Goal: Task Accomplishment & Management: Use online tool/utility

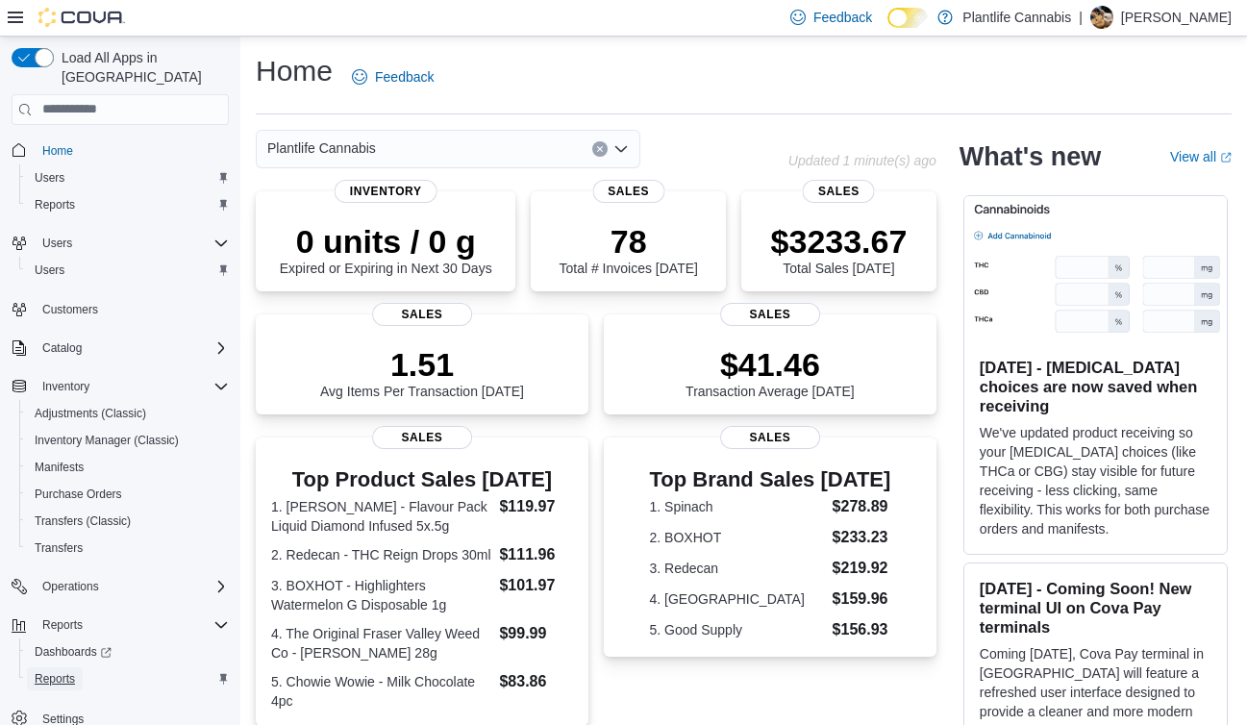
click at [72, 671] on span "Reports" at bounding box center [55, 678] width 40 height 15
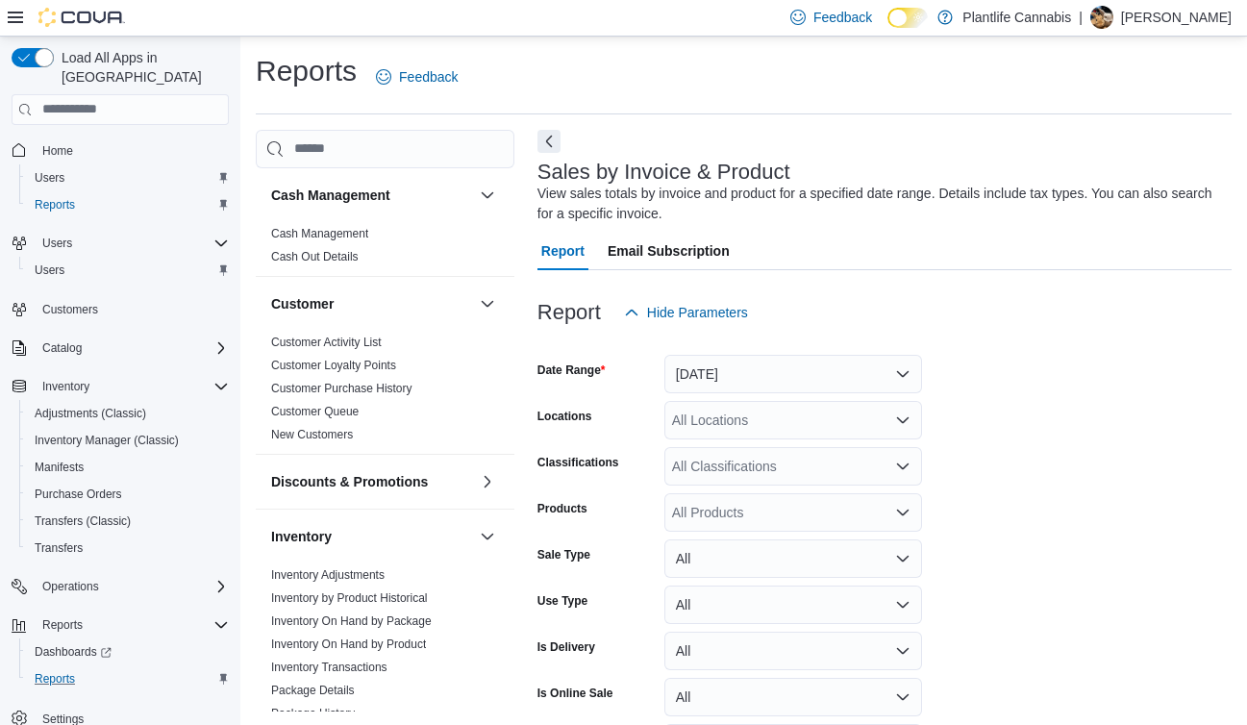
scroll to position [64, 0]
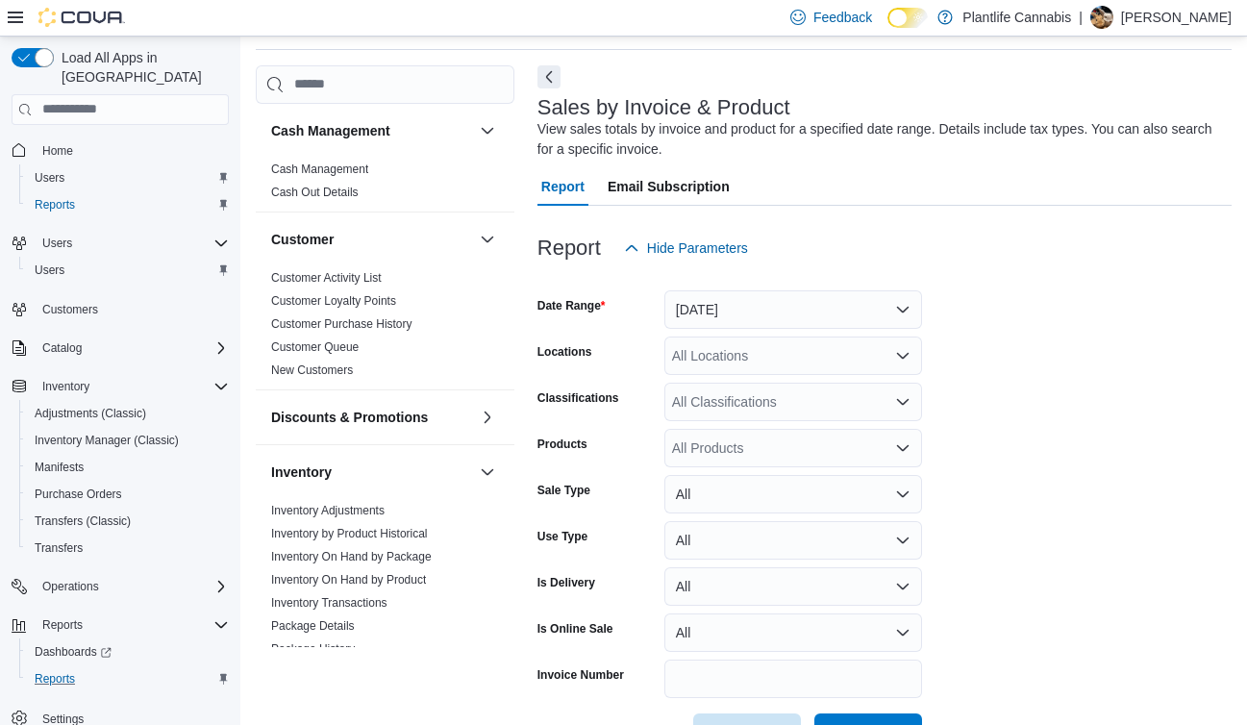
click at [800, 332] on form "Date Range [DATE] Locations All Locations Classifications All Classifications P…" at bounding box center [884, 509] width 694 height 485
click at [782, 321] on button "[DATE]" at bounding box center [793, 309] width 258 height 38
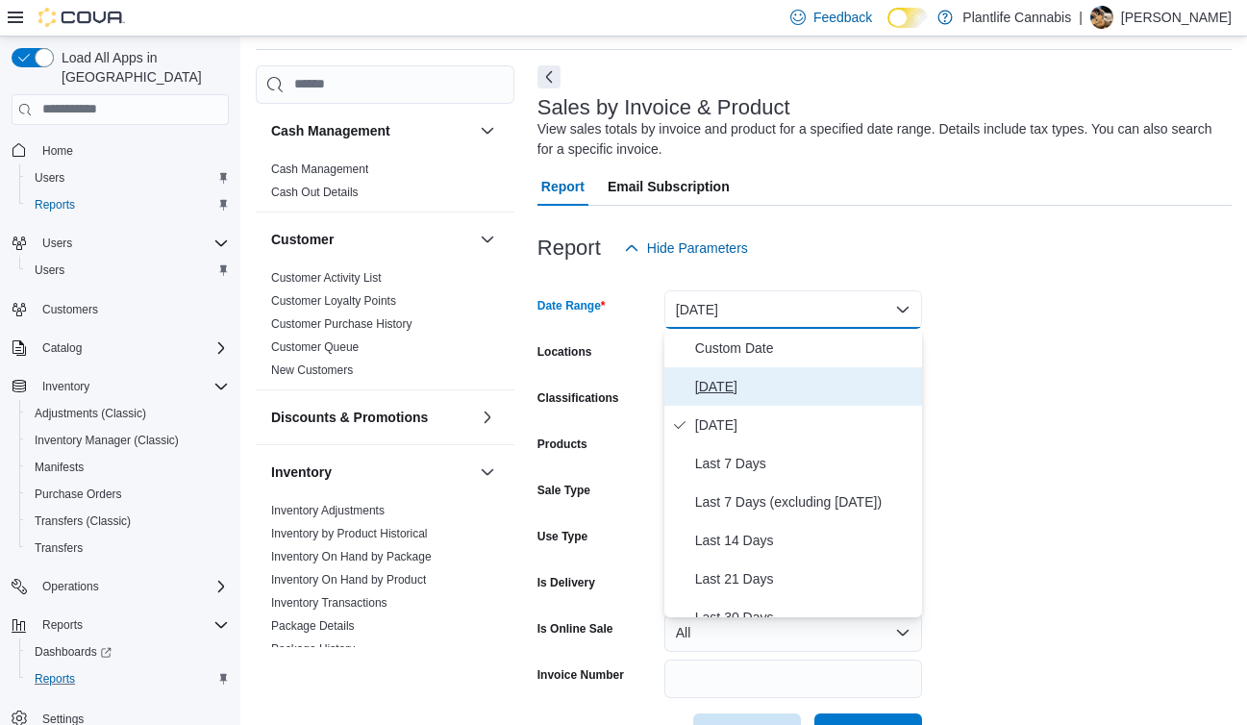
click at [781, 367] on button "[DATE]" at bounding box center [793, 386] width 258 height 38
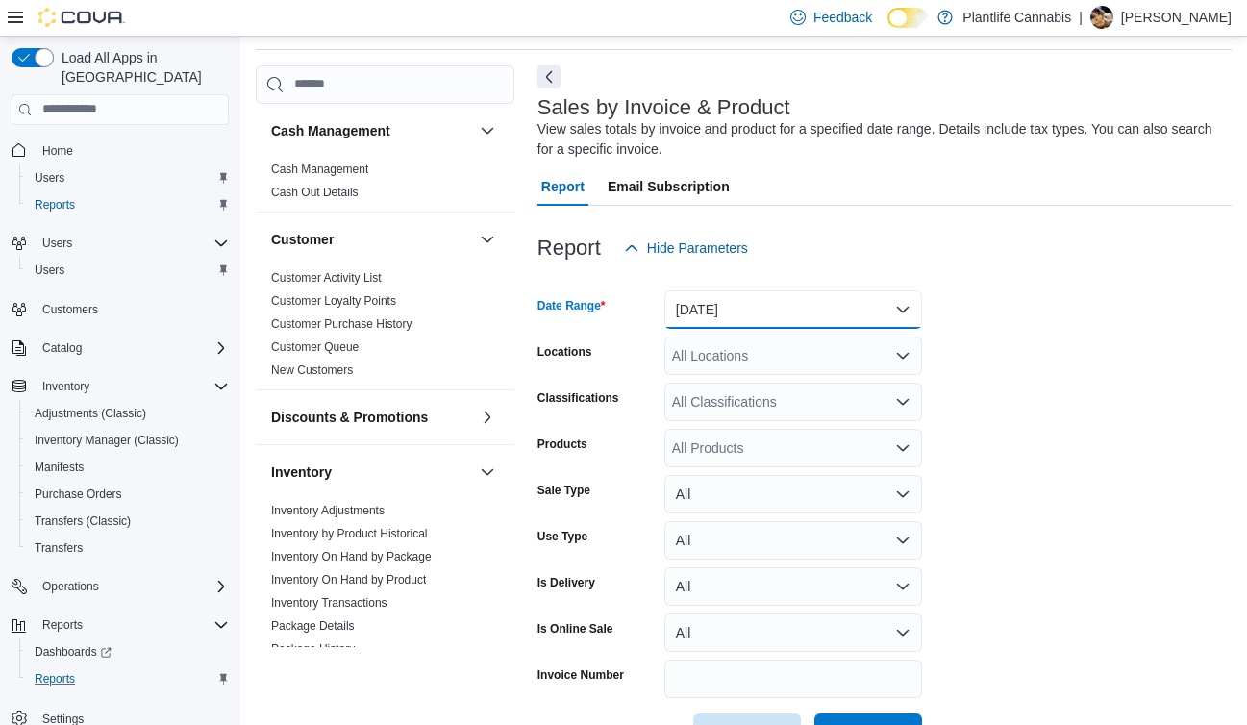
scroll to position [129, 0]
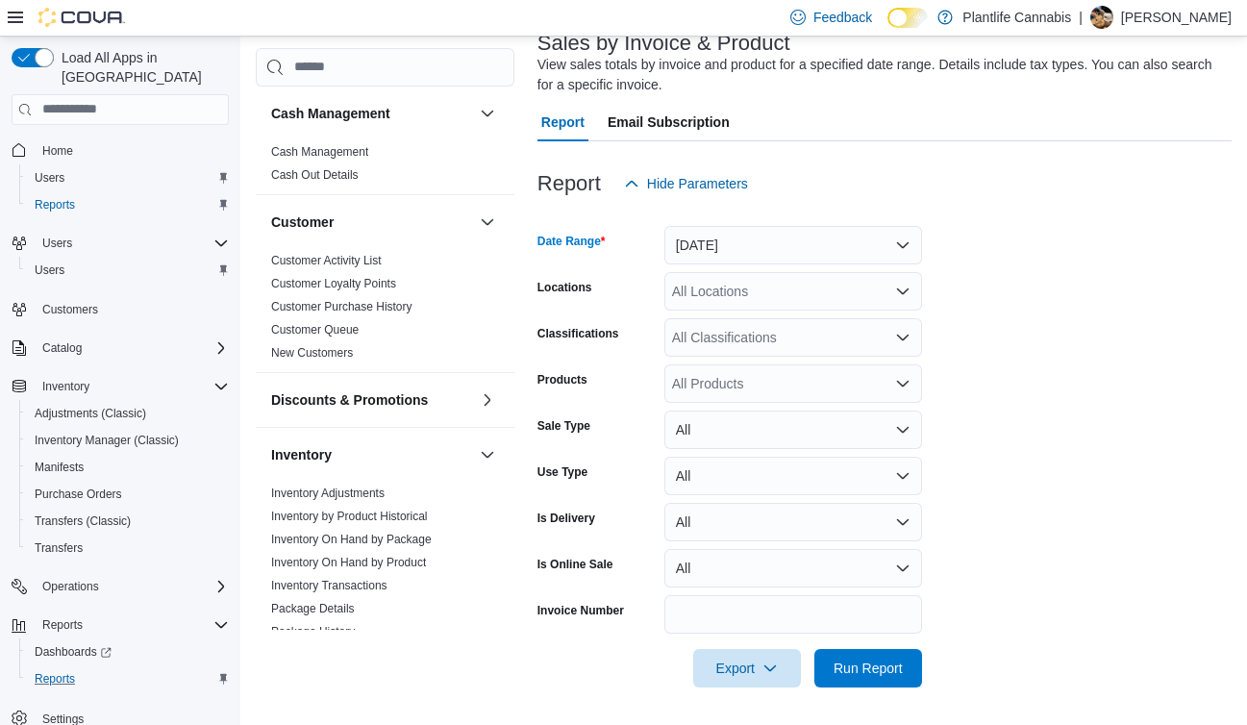
click at [806, 300] on div "All Locations" at bounding box center [793, 291] width 258 height 38
click at [1033, 358] on form "Date Range [DATE] Locations All Locations Classifications All Classifications P…" at bounding box center [884, 445] width 694 height 485
click at [889, 664] on span "Run Report" at bounding box center [868, 667] width 69 height 19
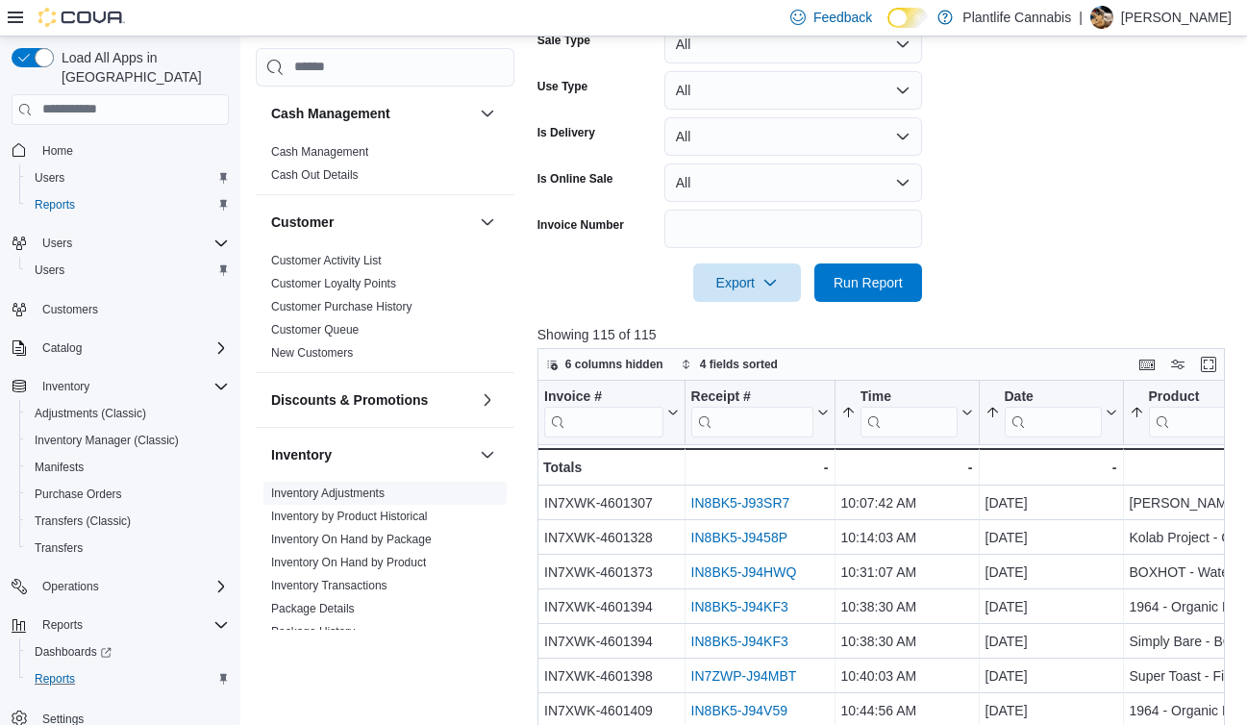
scroll to position [879, 0]
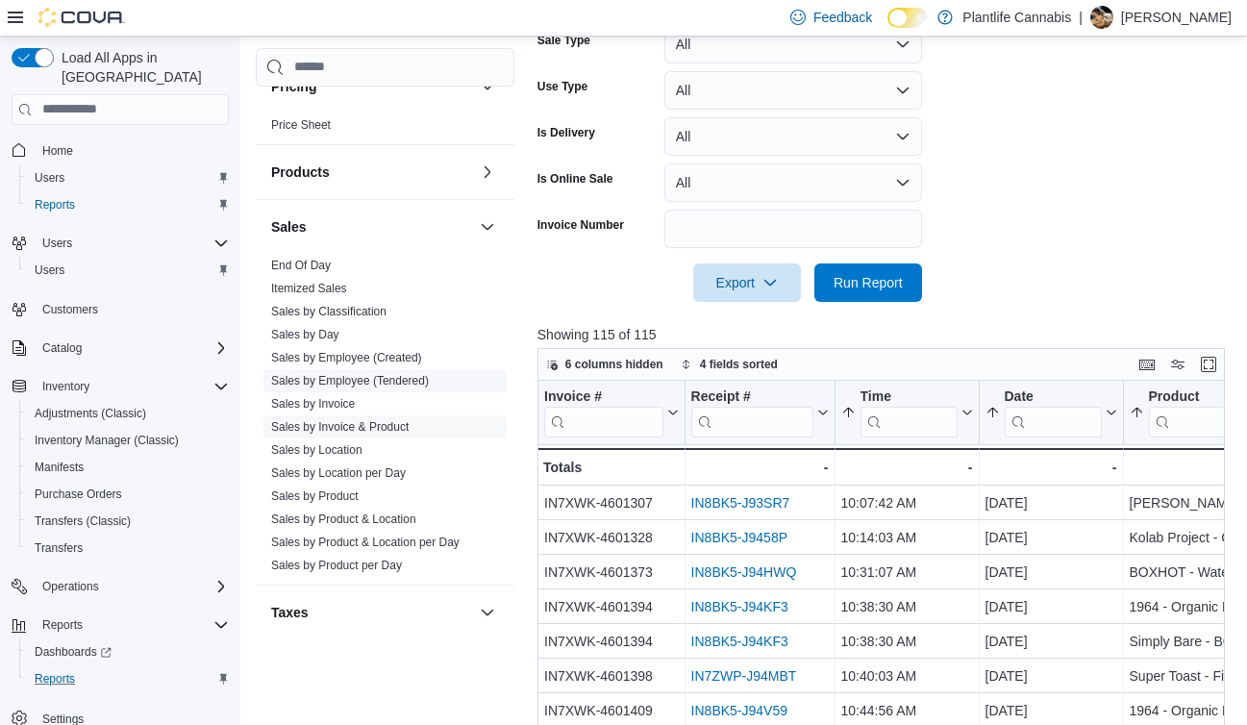
click at [400, 380] on link "Sales by Employee (Tendered)" at bounding box center [350, 380] width 158 height 13
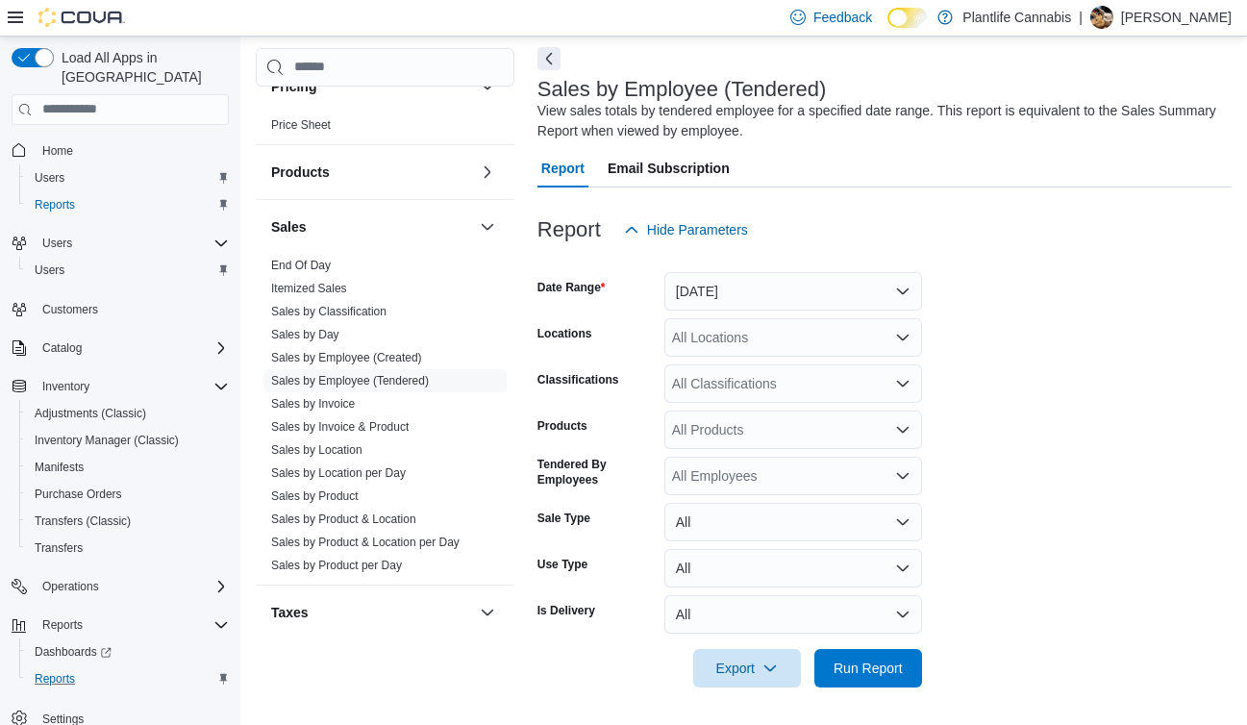
scroll to position [64, 0]
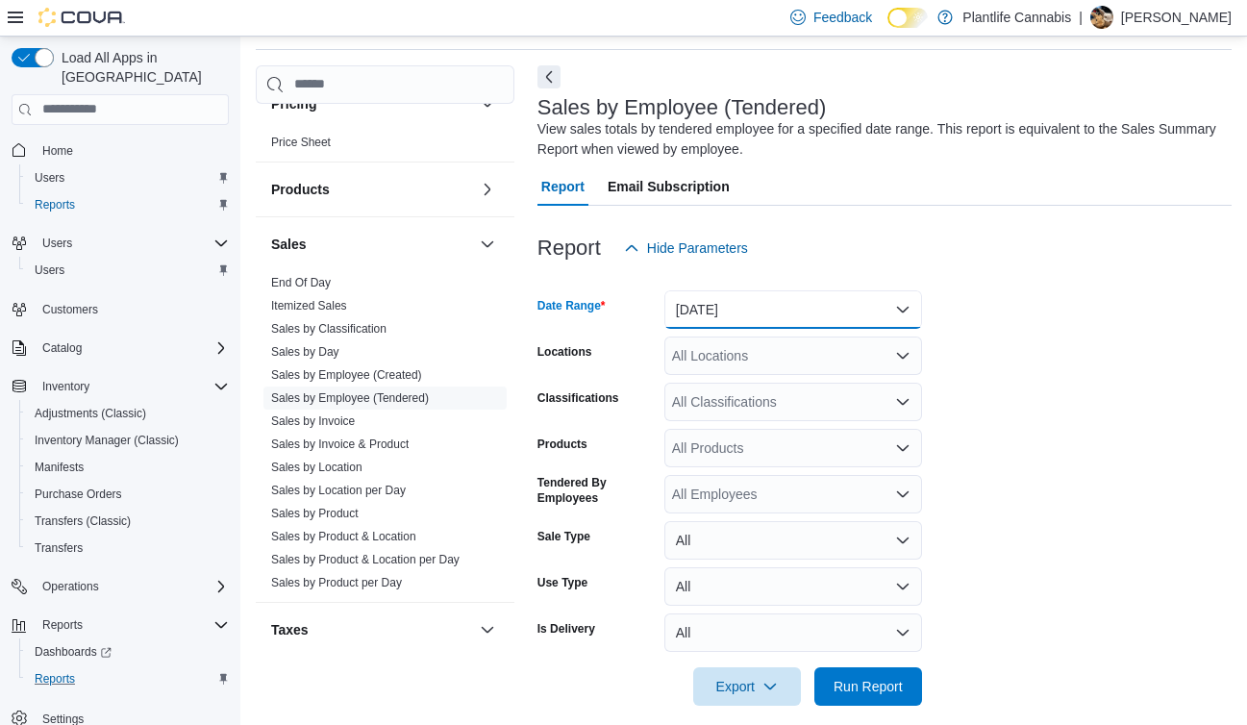
click at [797, 315] on button "[DATE]" at bounding box center [793, 309] width 258 height 38
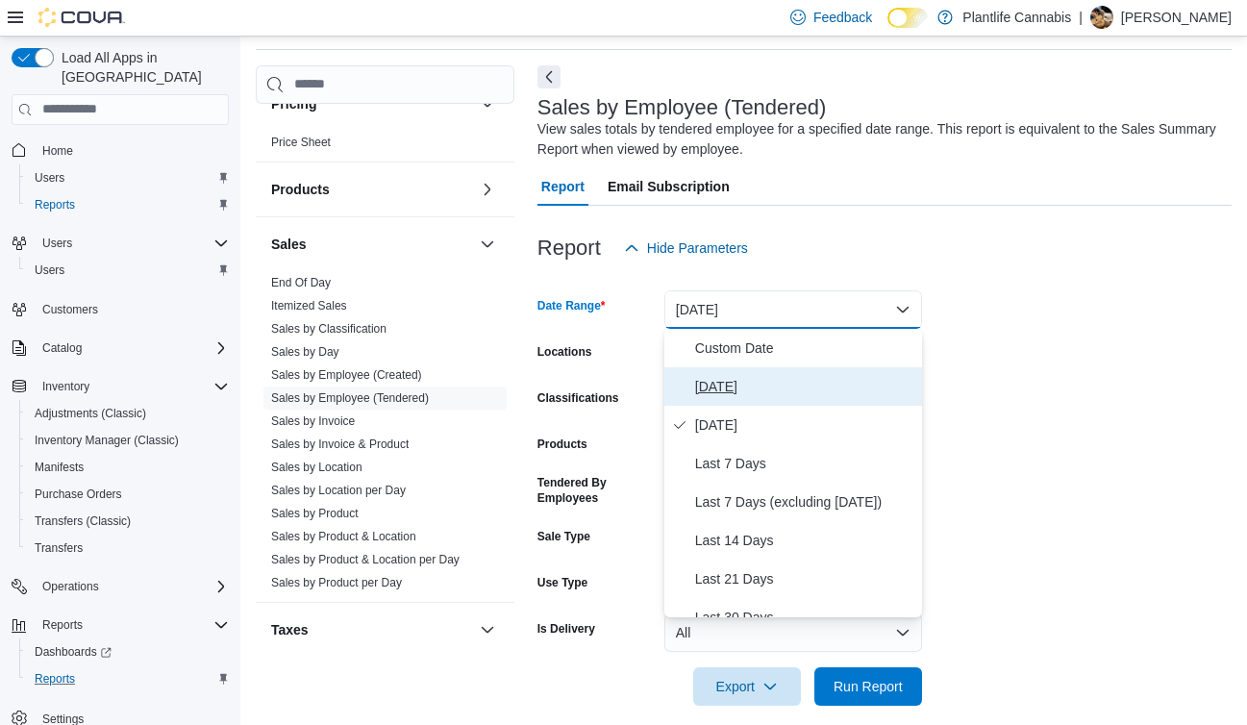
click at [756, 394] on span "[DATE]" at bounding box center [804, 386] width 219 height 23
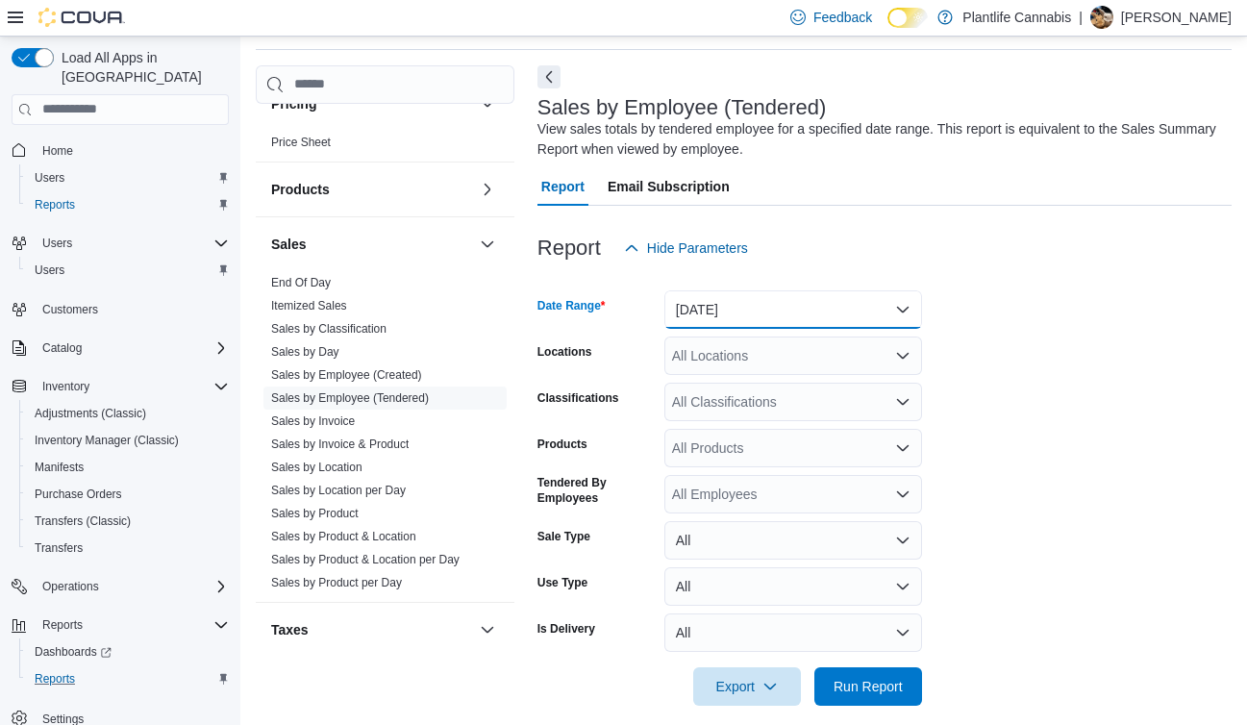
scroll to position [83, 0]
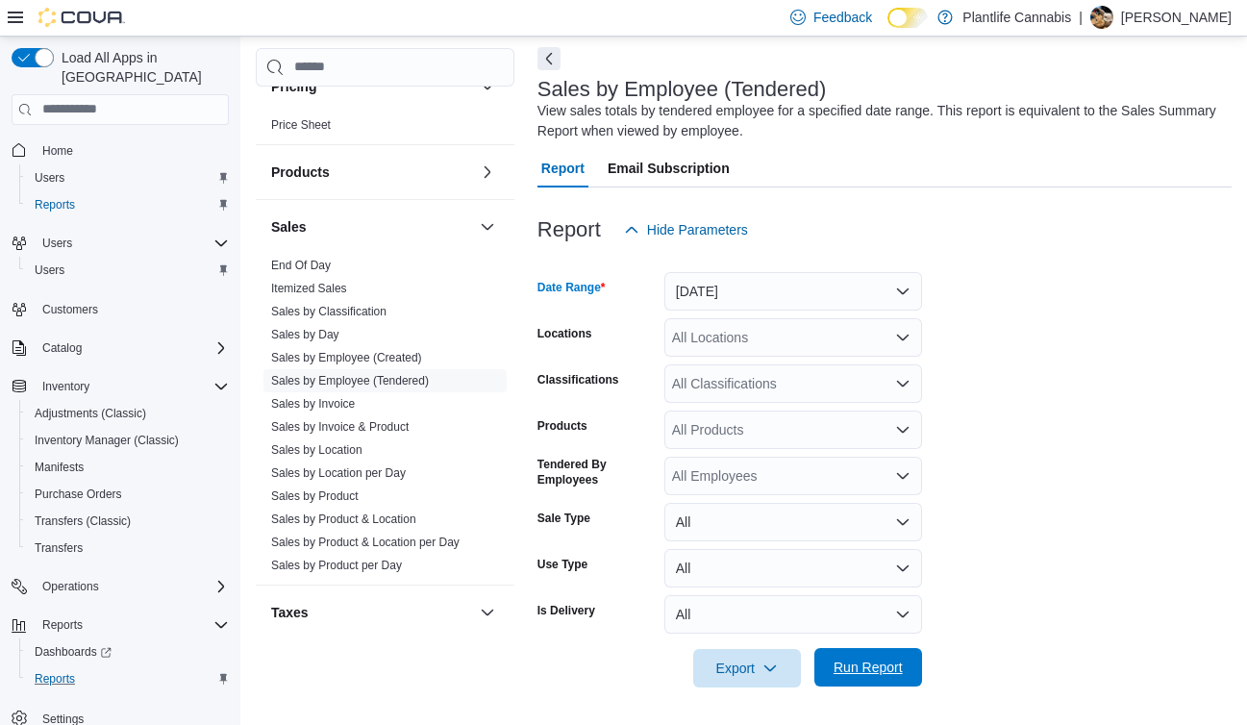
click at [872, 660] on span "Run Report" at bounding box center [868, 667] width 69 height 19
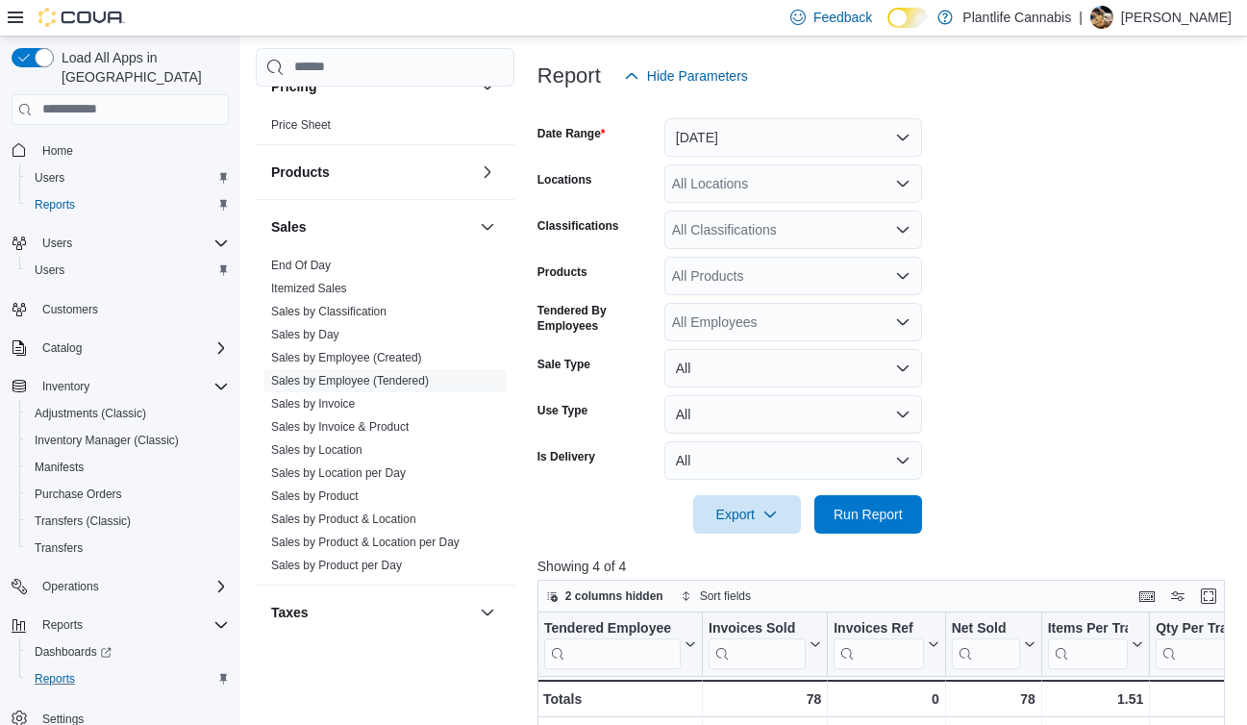
scroll to position [162, 0]
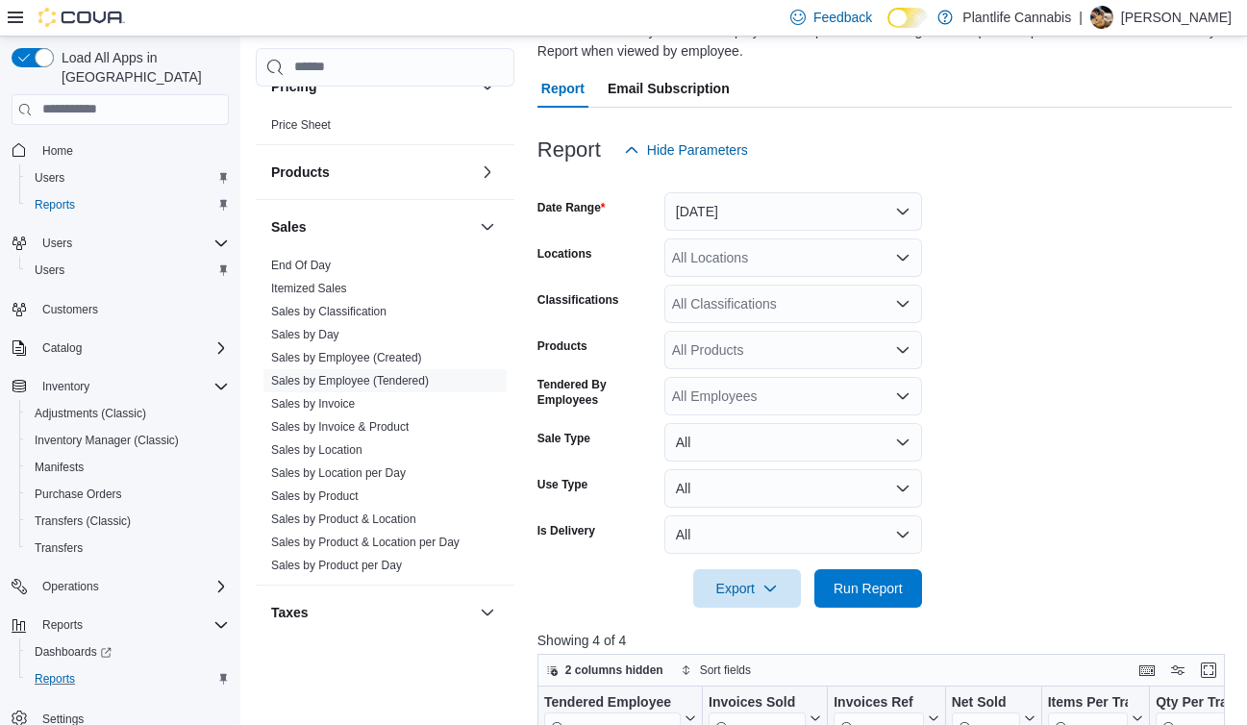
click at [724, 251] on div "All Locations" at bounding box center [793, 257] width 258 height 38
type input "*"
click at [1120, 293] on form "Date Range [DATE] Locations All Locations Classifications All Classifications P…" at bounding box center [884, 388] width 694 height 438
click at [752, 317] on div "All Classifications" at bounding box center [793, 304] width 258 height 38
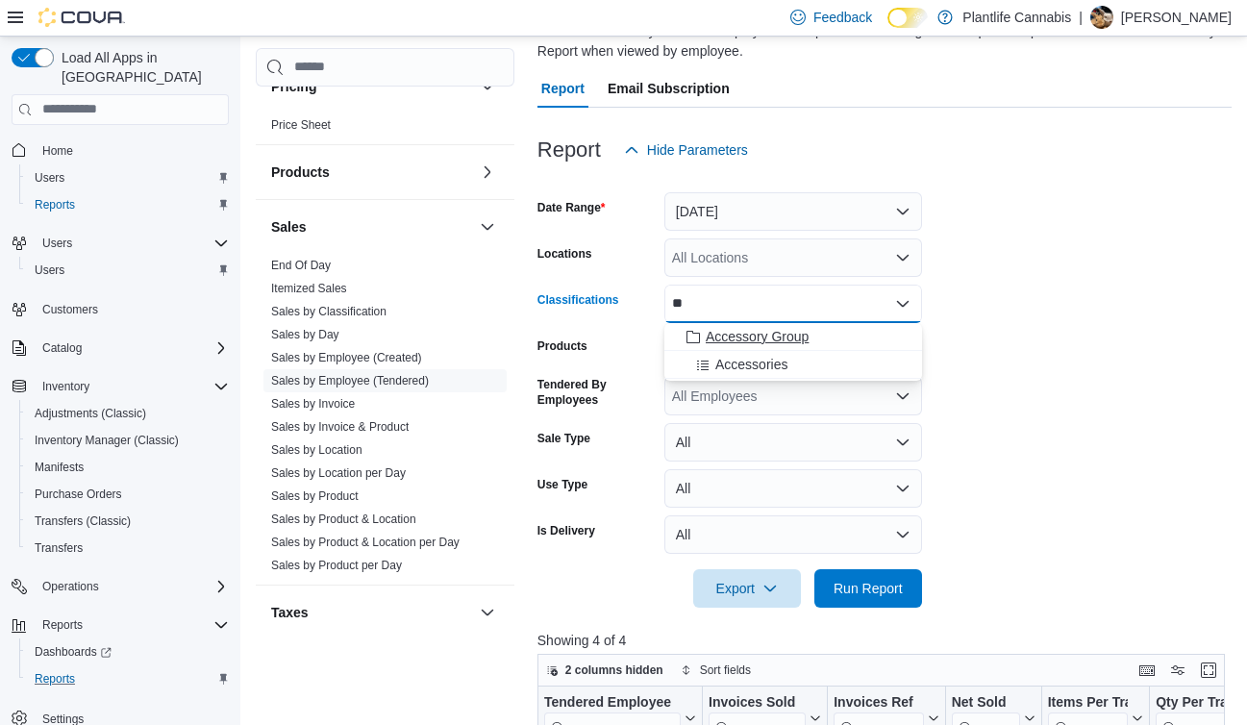
type input "**"
click at [759, 332] on span "Accessory Group" at bounding box center [757, 336] width 103 height 19
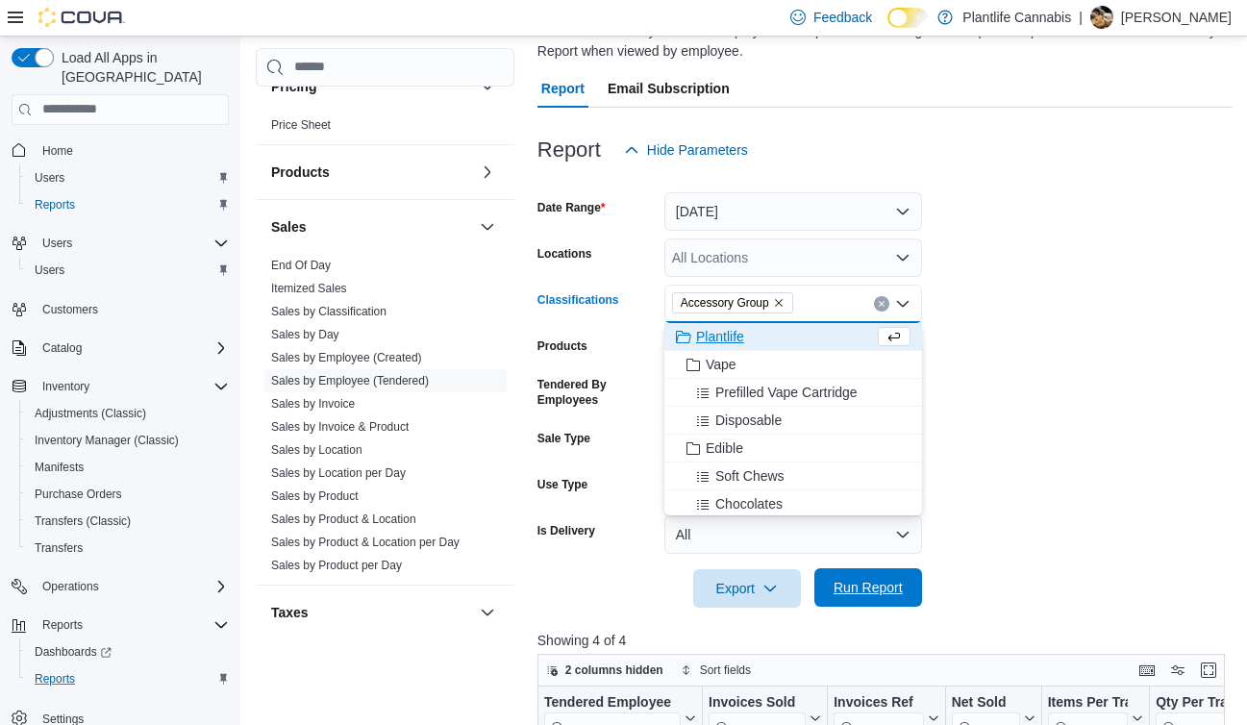
click at [862, 600] on span "Run Report" at bounding box center [868, 587] width 85 height 38
